Goal: Find specific page/section: Find specific page/section

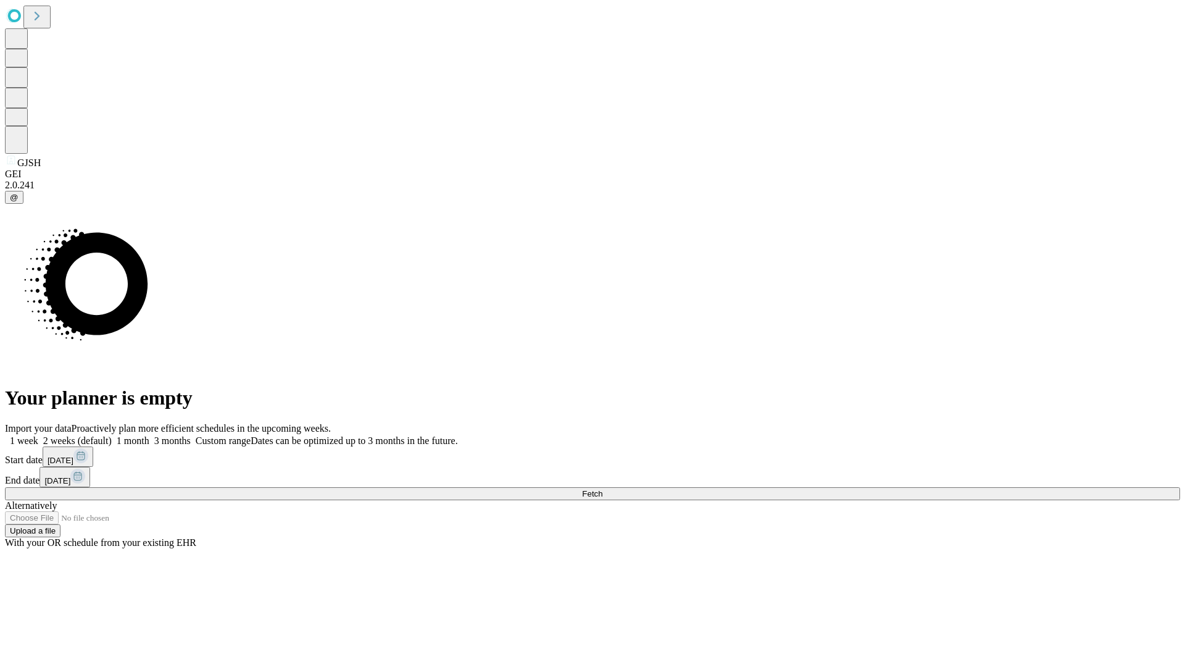
click at [602, 489] on span "Fetch" at bounding box center [592, 493] width 20 height 9
